Goal: Information Seeking & Learning: Compare options

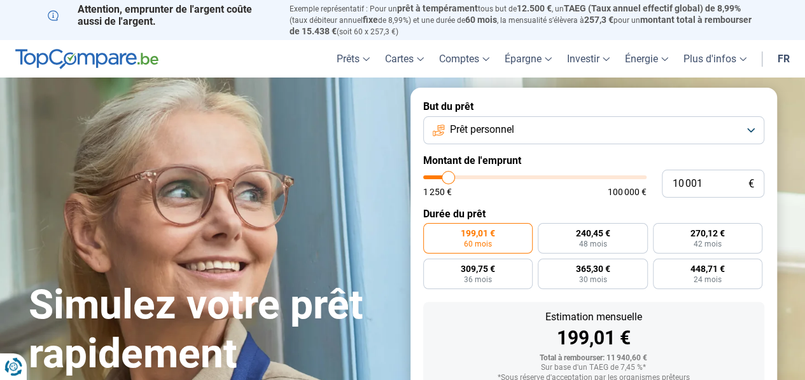
type input "1 250"
type input "1250"
click at [425, 179] on input "range" at bounding box center [534, 178] width 223 height 4
radio input "true"
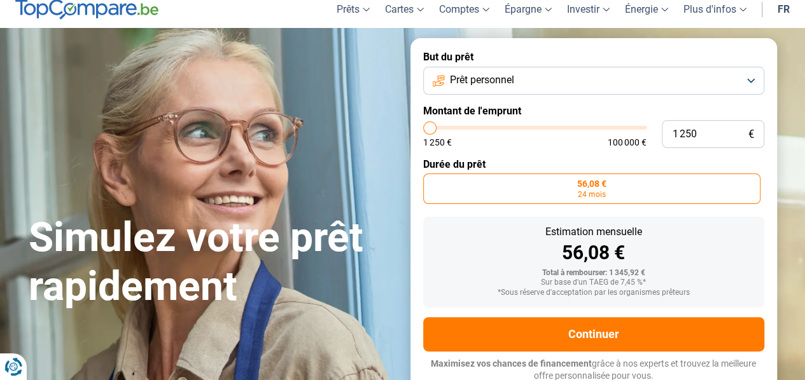
scroll to position [53, 0]
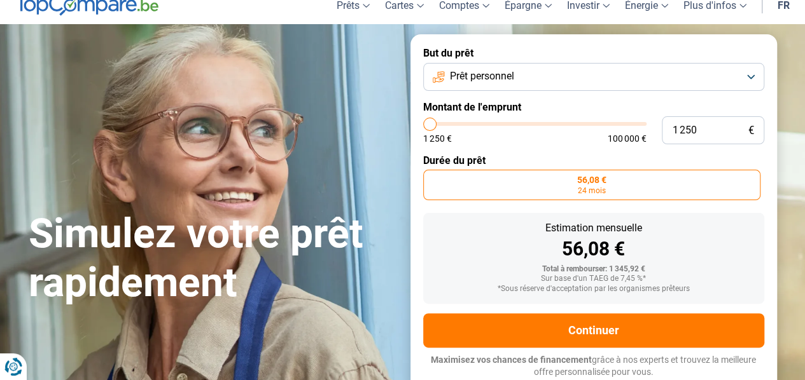
type input "8 250"
type input "8250"
click at [444, 125] on input "range" at bounding box center [534, 124] width 223 height 4
radio input "false"
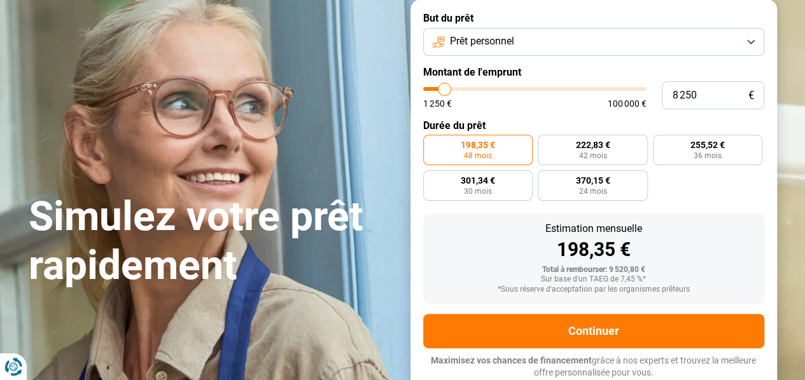
scroll to position [89, 0]
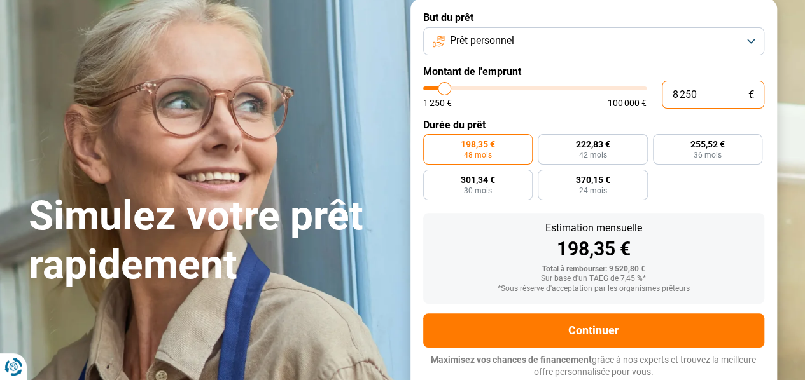
click at [691, 99] on input "8 250" at bounding box center [712, 95] width 102 height 28
click at [753, 39] on button "Prêt personnel" at bounding box center [593, 41] width 341 height 28
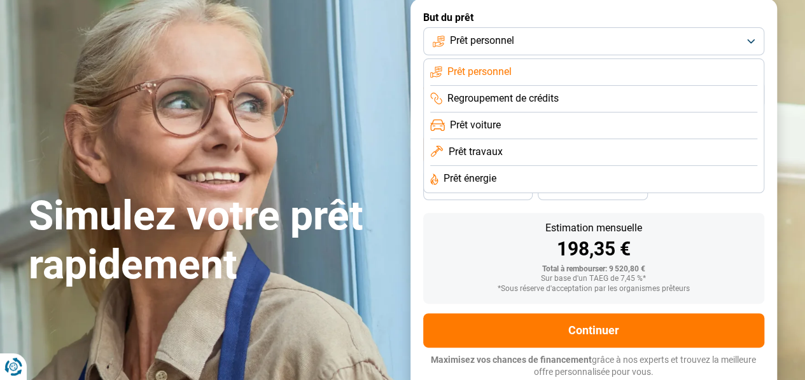
click at [488, 72] on span "Prêt personnel" at bounding box center [479, 72] width 64 height 14
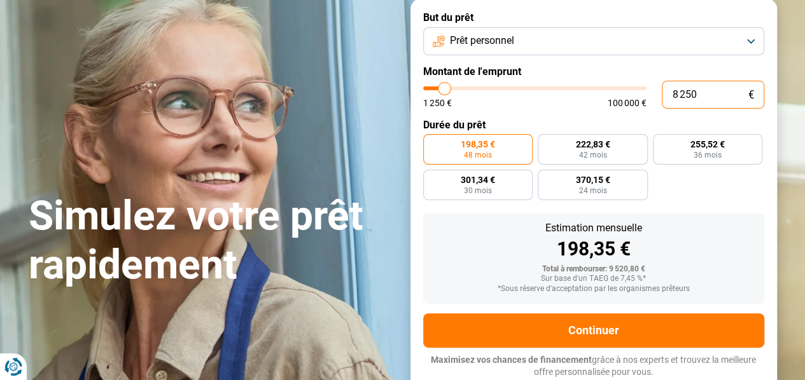
click at [699, 97] on input "8 250" at bounding box center [712, 95] width 102 height 28
type input "825"
type input "1250"
type input "82"
type input "1250"
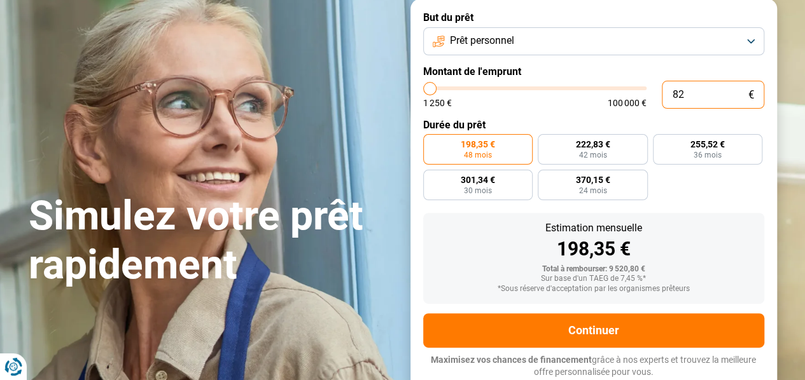
type input "8"
type input "1250"
type input "0"
type input "1250"
type input "1 250"
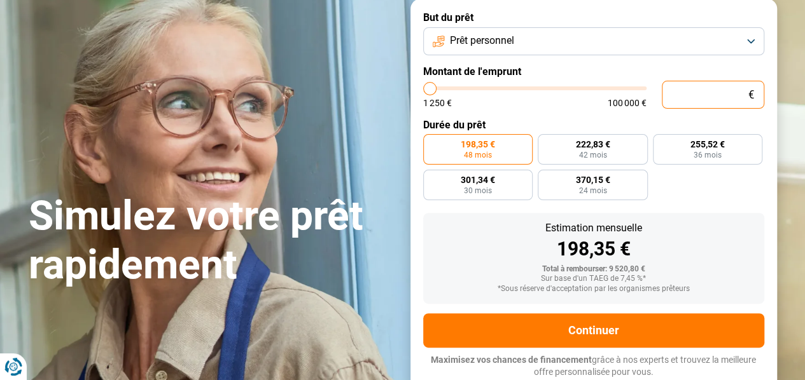
type input "1250"
radio input "true"
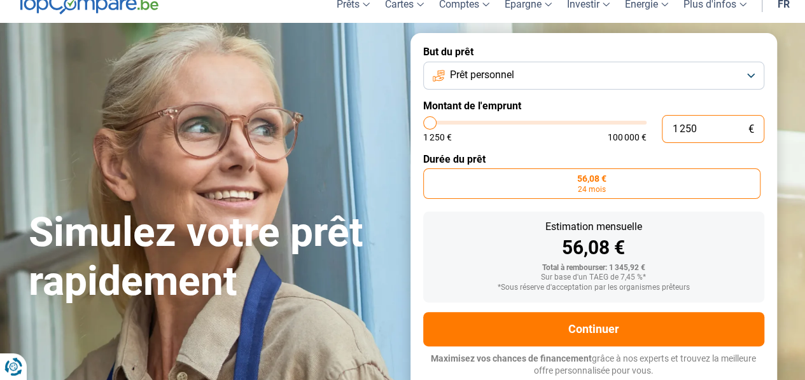
type input "12 504"
type input "12500"
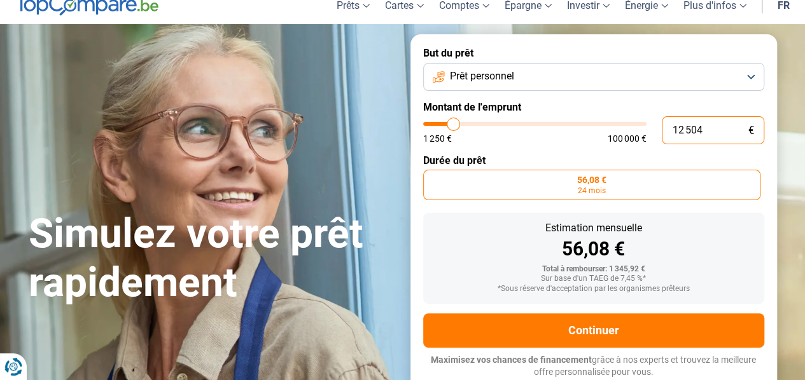
type input "125 040"
type input "100000"
type input "12 504"
type input "12500"
type input "1 250"
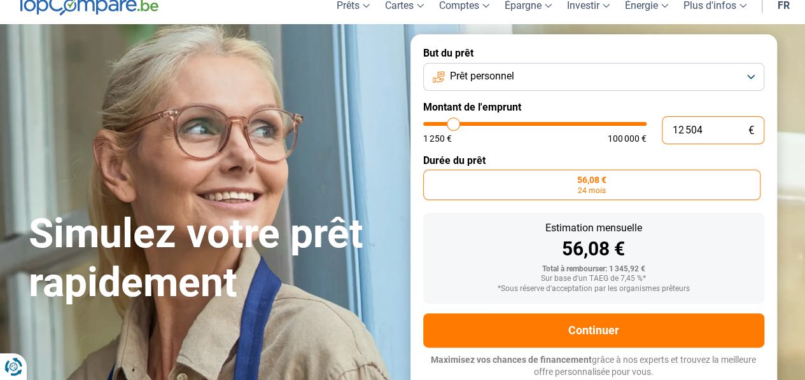
type input "1250"
type input "125"
type input "1250"
type input "12"
type input "1250"
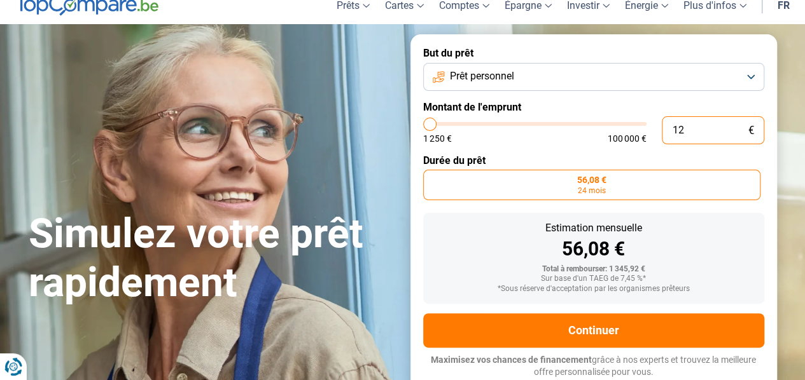
type input "1"
type input "1250"
type input "0"
type input "1250"
type input "4"
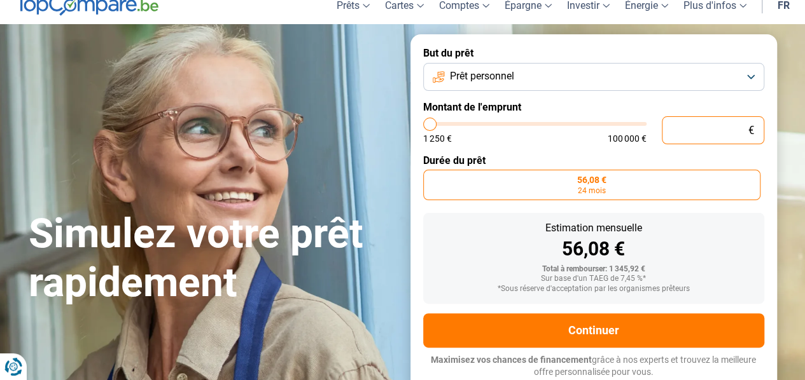
type input "1250"
type input "40"
type input "1250"
type input "400"
type input "1250"
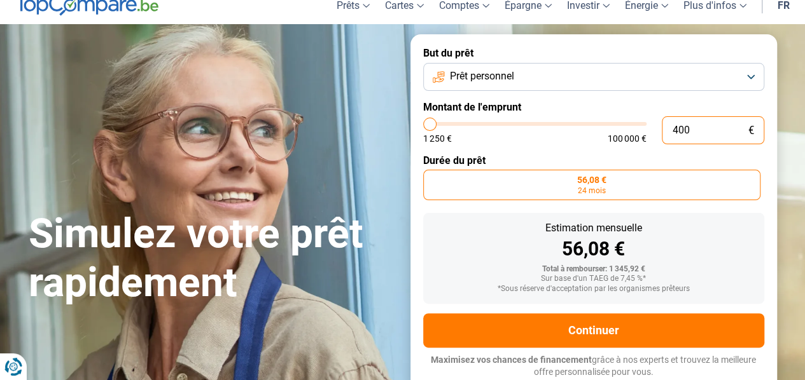
type input "4 000"
type input "4000"
radio input "false"
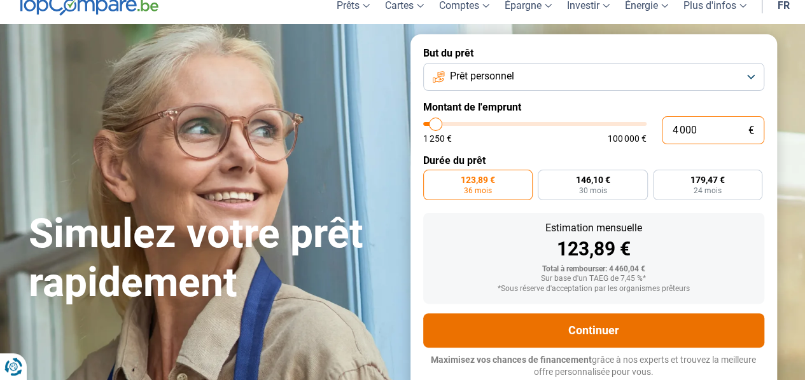
type input "4 000"
click at [564, 329] on button "Continuer" at bounding box center [593, 331] width 341 height 34
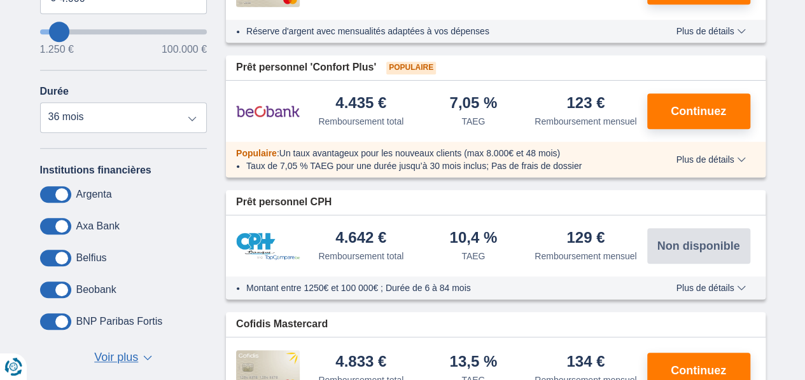
scroll to position [356, 0]
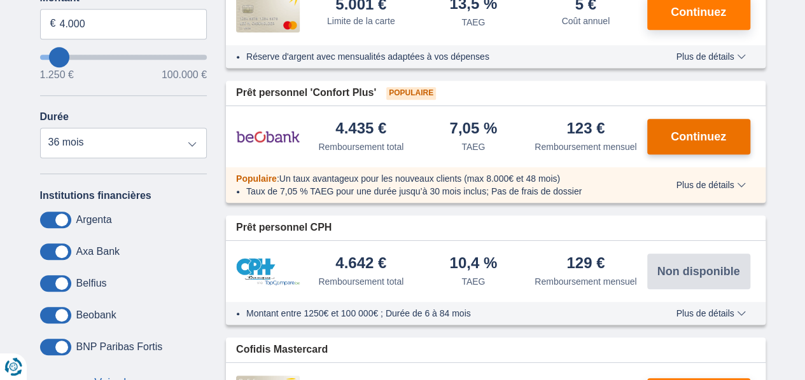
click at [705, 137] on span "Continuez" at bounding box center [697, 136] width 55 height 11
